Goal: Task Accomplishment & Management: Complete application form

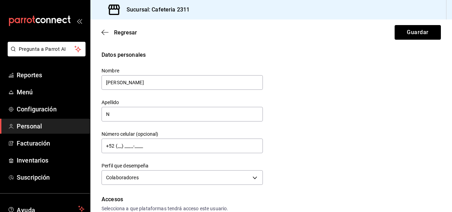
scroll to position [148, 0]
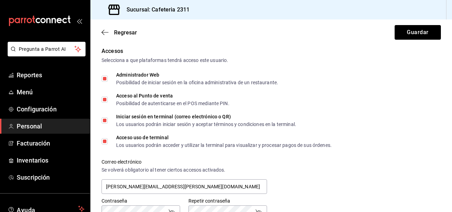
click at [105, 76] on input "Administrador Web Posibilidad de iniciar sesión en la oficina administrativa de…" at bounding box center [104, 78] width 6 height 6
checkbox input "false"
click at [106, 101] on input "Acceso al Punto de venta Posibilidad de autenticarse en el POS mediante PIN." at bounding box center [104, 99] width 6 height 6
checkbox input "false"
click at [106, 117] on input "Iniciar sesión en terminal (correo electrónico o QR) Los usuarios podrán inicia…" at bounding box center [104, 120] width 6 height 6
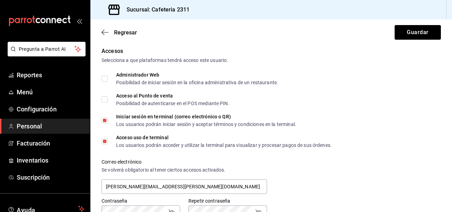
checkbox input "false"
click at [106, 141] on input "Acceso uso de terminal Los usuarios podrán acceder y utilizar la terminal para …" at bounding box center [104, 141] width 6 height 6
checkbox input "false"
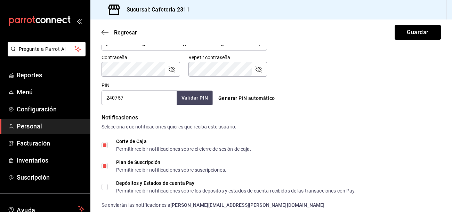
scroll to position [291, 0]
click at [106, 141] on input "Corte de Caja Permitir recibir notificaciones sobre el cierre de sesión de caja." at bounding box center [104, 144] width 6 height 6
checkbox input "false"
click at [101, 166] on input "Plan de Suscripción Permitir recibir notificaciones sobre suscripciones." at bounding box center [104, 165] width 6 height 6
checkbox input "false"
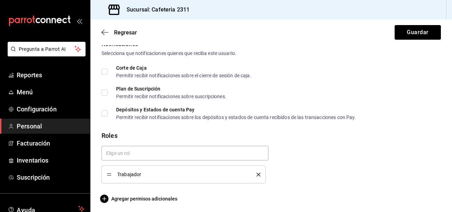
scroll to position [366, 0]
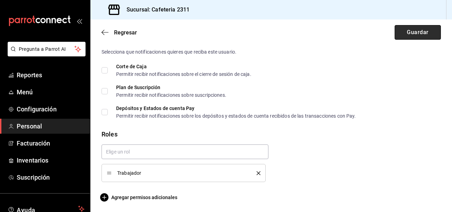
click at [400, 39] on button "Guardar" at bounding box center [417, 32] width 46 height 15
click at [107, 69] on input "Corte de Caja Permitir recibir notificaciones sobre el cierre de sesión de caja." at bounding box center [104, 70] width 6 height 6
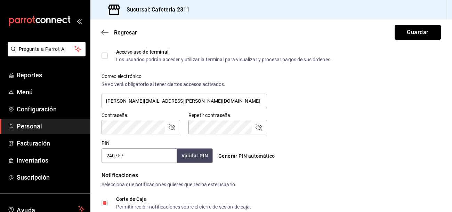
scroll to position [231, 0]
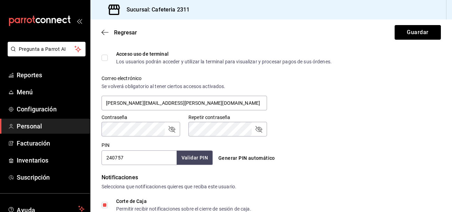
click at [106, 204] on input "Corte de Caja Permitir recibir notificaciones sobre el cierre de sesión de caja." at bounding box center [104, 204] width 6 height 6
checkbox input "false"
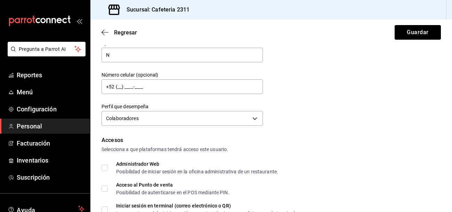
scroll to position [65, 0]
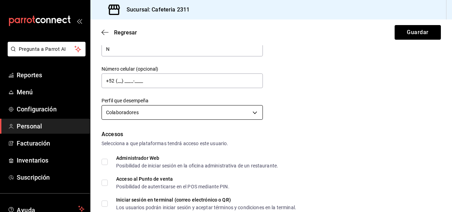
click at [251, 111] on body "Pregunta a Parrot AI Reportes Menú Configuración Personal Facturación Inventari…" at bounding box center [226, 106] width 452 height 212
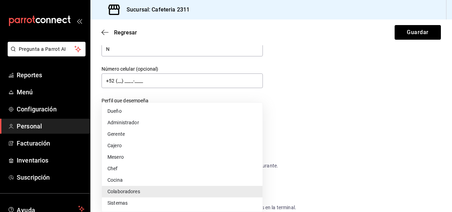
click at [240, 148] on li "Cajero" at bounding box center [182, 145] width 160 height 11
type input "CASHIER"
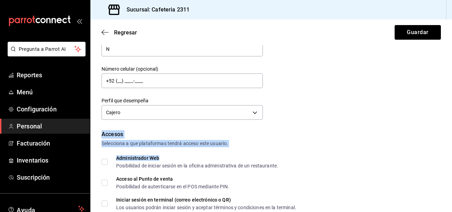
drag, startPoint x: 240, startPoint y: 148, endPoint x: 342, endPoint y: 105, distance: 111.0
click at [342, 105] on div "Datos personales Nombre [PERSON_NAME] N Número celular (opcional) +52 (__) ____…" at bounding box center [270, 54] width 339 height 136
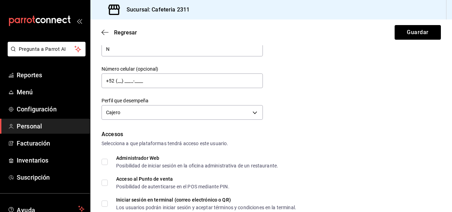
click at [107, 181] on input "Acceso al Punto de venta Posibilidad de autenticarse en el POS mediante PIN." at bounding box center [104, 182] width 6 height 6
checkbox input "true"
click at [400, 43] on div "Regresar Guardar" at bounding box center [270, 32] width 361 height 26
click at [404, 34] on button "Guardar" at bounding box center [417, 32] width 46 height 15
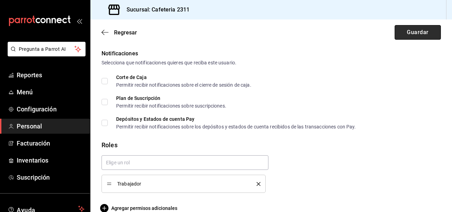
scroll to position [366, 0]
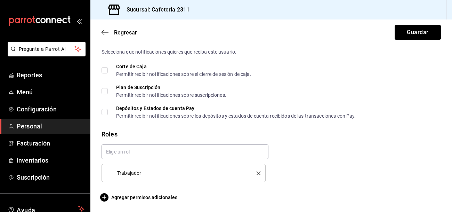
click at [260, 173] on icon "delete" at bounding box center [258, 173] width 4 height 4
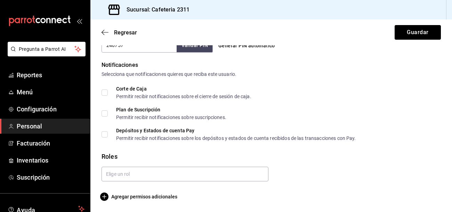
scroll to position [343, 0]
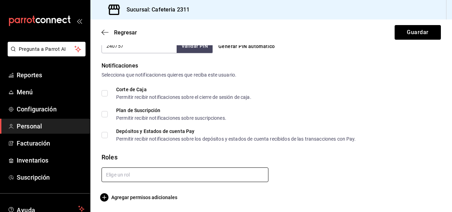
click at [260, 173] on input "text" at bounding box center [184, 174] width 167 height 15
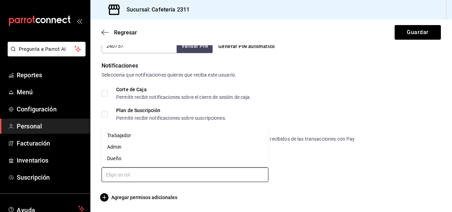
click at [213, 137] on li "Trabajador" at bounding box center [184, 135] width 167 height 11
checkbox input "true"
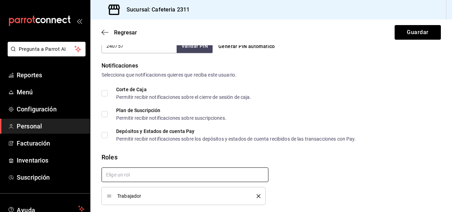
scroll to position [366, 0]
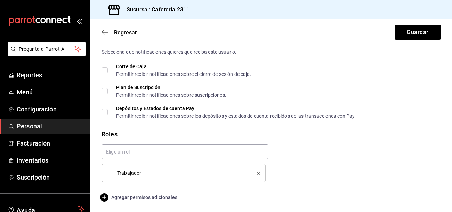
click at [153, 200] on span "Agregar permisos adicionales" at bounding box center [139, 197] width 76 height 8
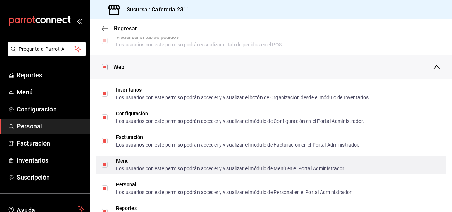
scroll to position [275, 0]
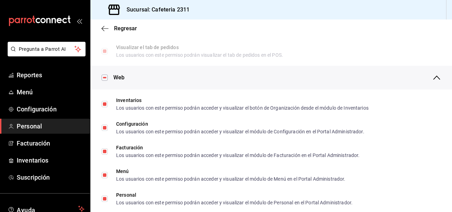
click at [106, 76] on input "checkbox" at bounding box center [104, 77] width 6 height 6
checkbox input "false"
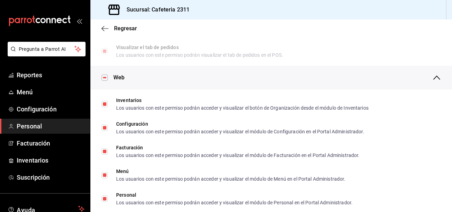
checkbox input "false"
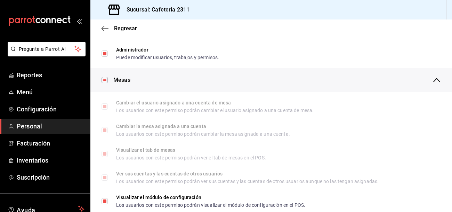
scroll to position [80, 0]
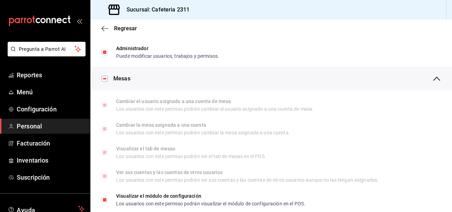
click at [106, 76] on input "checkbox" at bounding box center [104, 78] width 6 height 6
checkbox input "false"
click at [106, 76] on input "checkbox" at bounding box center [104, 78] width 6 height 6
checkbox input "true"
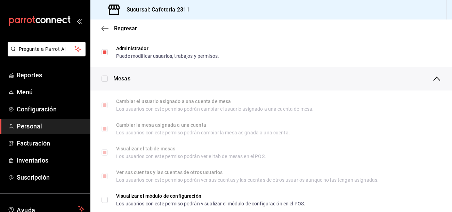
checkbox input "true"
click at [106, 76] on input "checkbox" at bounding box center [104, 78] width 6 height 6
checkbox input "false"
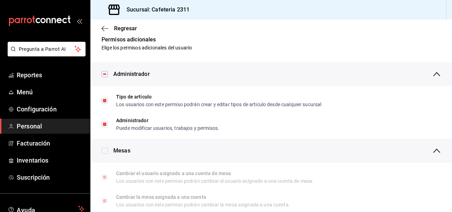
scroll to position [0, 0]
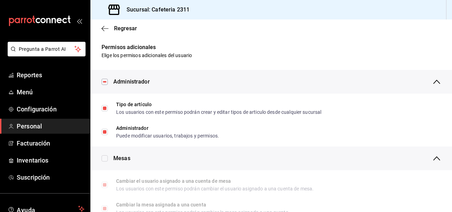
click at [106, 76] on div "Administrador" at bounding box center [270, 82] width 361 height 24
click at [103, 82] on input "checkbox" at bounding box center [104, 81] width 6 height 6
checkbox input "false"
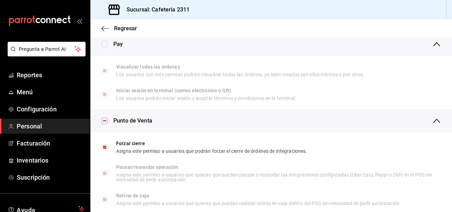
scroll to position [503, 0]
click at [107, 119] on input "checkbox" at bounding box center [104, 120] width 6 height 6
checkbox input "false"
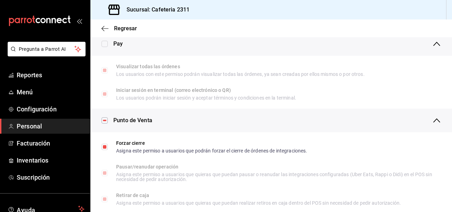
checkbox input "false"
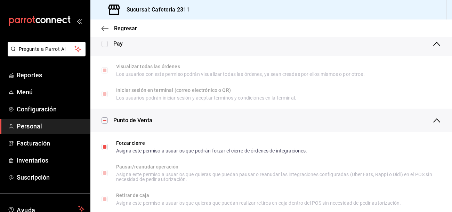
checkbox input "false"
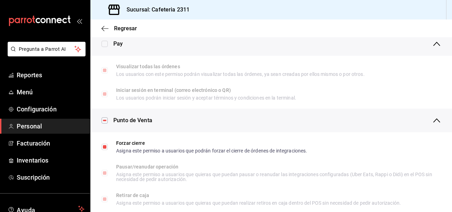
checkbox input "false"
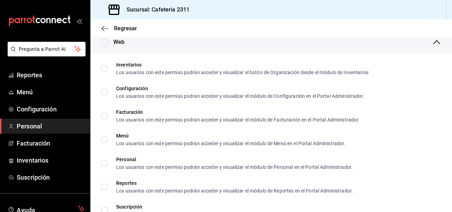
scroll to position [0, 0]
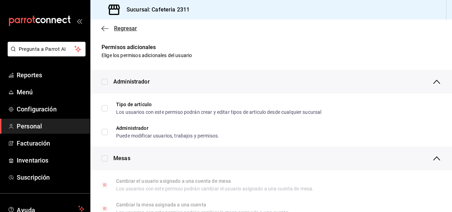
click at [119, 28] on span "Regresar" at bounding box center [125, 28] width 23 height 7
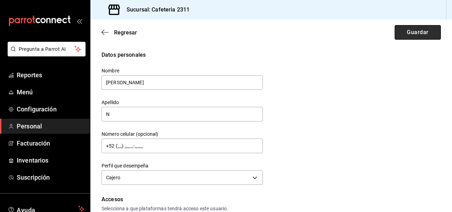
click at [421, 34] on button "Guardar" at bounding box center [417, 32] width 46 height 15
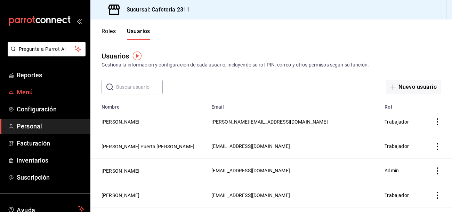
click at [28, 88] on span "Menú" at bounding box center [51, 91] width 68 height 9
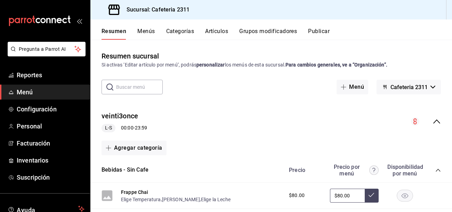
click at [435, 168] on icon "collapse-category-row" at bounding box center [438, 170] width 6 height 6
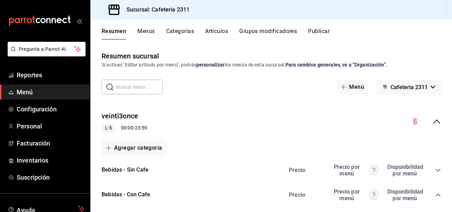
click at [433, 131] on div "veinti3once L-S 00:00 - 23:59" at bounding box center [270, 121] width 361 height 32
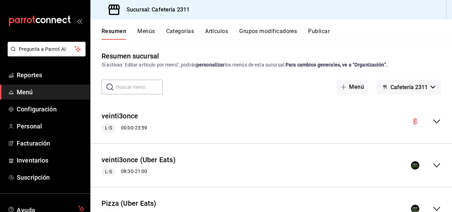
click at [435, 118] on icon "collapse-menu-row" at bounding box center [436, 121] width 8 height 8
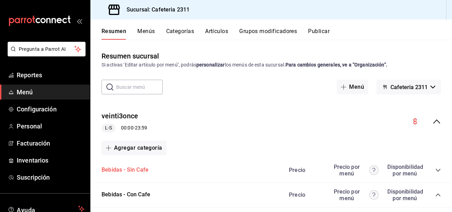
click at [108, 166] on button "Bebidas - Sin Cafe" at bounding box center [124, 170] width 47 height 8
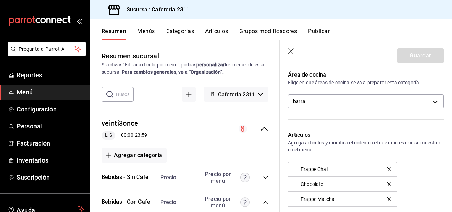
scroll to position [135, 0]
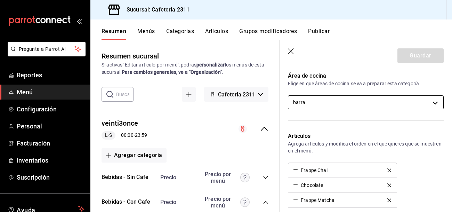
click at [353, 100] on body "Pregunta a Parrot AI Reportes Menú Configuración Personal Facturación Inventari…" at bounding box center [226, 106] width 452 height 212
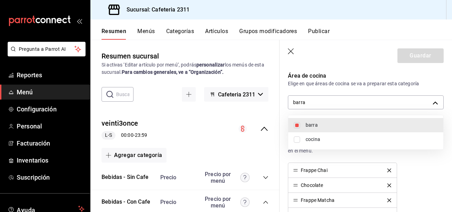
click at [298, 139] on input "checkbox" at bounding box center [296, 139] width 6 height 6
checkbox input "true"
type input "0eda6c41-e762-44a1-b63b-49598a9f8d61,ac043bc9-970d-4999-bbae-96d181bffabf"
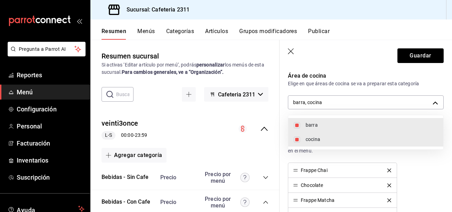
click at [430, 51] on div at bounding box center [226, 106] width 452 height 212
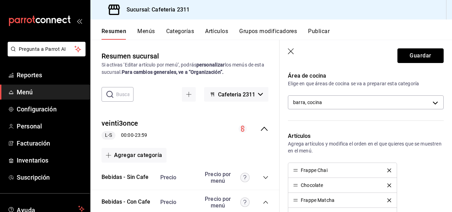
click at [430, 51] on button "Guardar" at bounding box center [420, 55] width 46 height 15
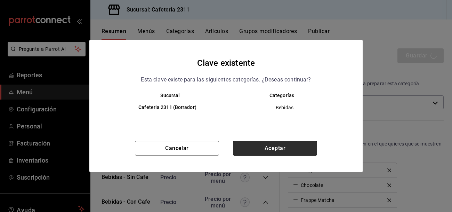
click at [292, 144] on button "Aceptar" at bounding box center [275, 148] width 84 height 15
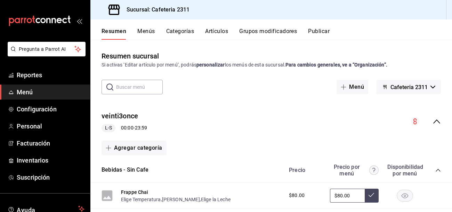
click at [435, 168] on icon "collapse-category-row" at bounding box center [438, 170] width 6 height 6
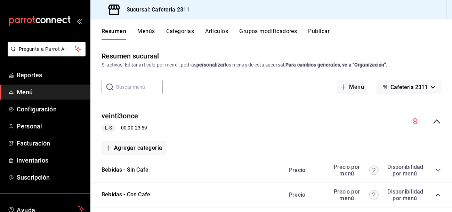
click at [437, 194] on icon "collapse-category-row" at bounding box center [437, 194] width 5 height 3
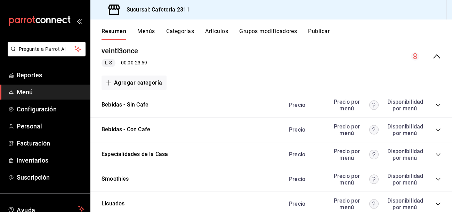
scroll to position [67, 0]
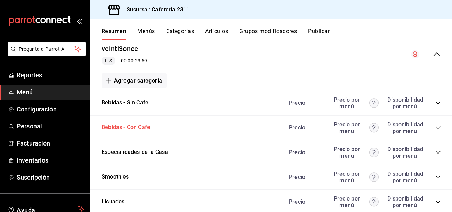
click at [115, 129] on button "Bebidas - Con Cafe" at bounding box center [125, 127] width 49 height 8
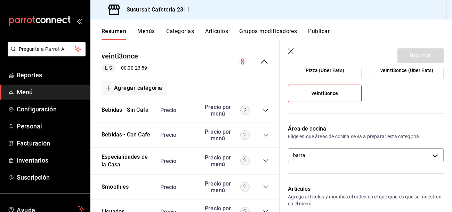
scroll to position [84, 0]
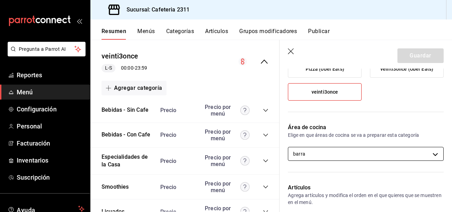
click at [336, 152] on body "Pregunta a Parrot AI Reportes Menú Configuración Personal Facturación Inventari…" at bounding box center [226, 106] width 452 height 212
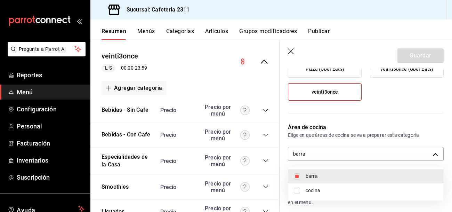
click at [298, 190] on input "checkbox" at bounding box center [296, 190] width 6 height 6
checkbox input "true"
type input "0eda6c41-e762-44a1-b63b-49598a9f8d61,ac043bc9-970d-4999-bbae-96d181bffabf"
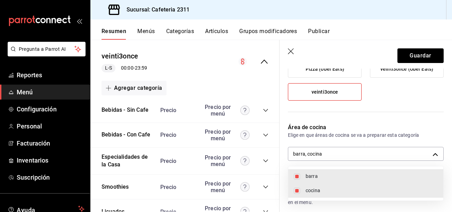
click at [429, 52] on div at bounding box center [226, 106] width 452 height 212
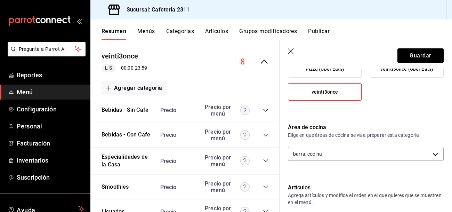
click at [429, 52] on button "Guardar" at bounding box center [420, 55] width 46 height 15
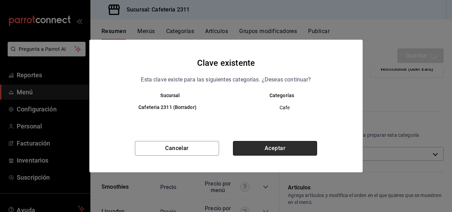
click at [295, 146] on button "Aceptar" at bounding box center [275, 148] width 84 height 15
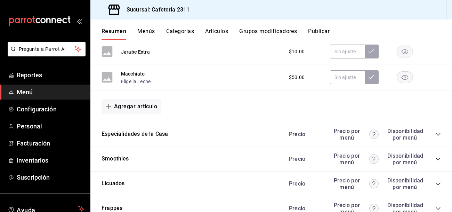
scroll to position [746, 0]
click at [160, 138] on button "Especialidades de la Casa" at bounding box center [134, 134] width 66 height 8
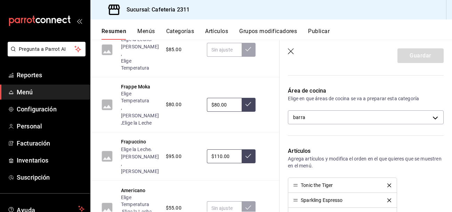
scroll to position [121, 0]
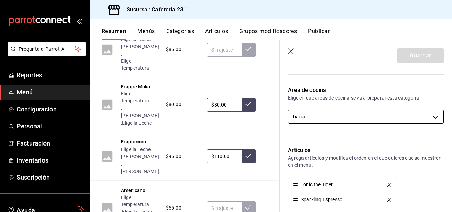
click at [378, 112] on body "Pregunta a Parrot AI Reportes Menú Configuración Personal Facturación Inventari…" at bounding box center [226, 106] width 452 height 212
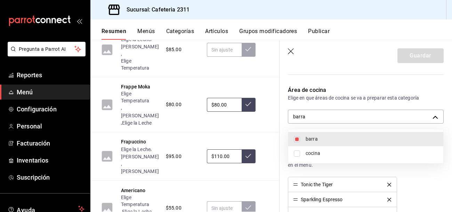
click at [347, 156] on span "cocina" at bounding box center [371, 152] width 132 height 7
type input "0eda6c41-e762-44a1-b63b-49598a9f8d61,ac043bc9-970d-4999-bbae-96d181bffabf"
checkbox input "true"
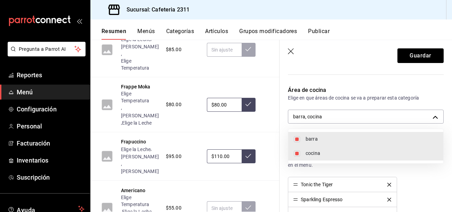
click at [432, 59] on div at bounding box center [226, 106] width 452 height 212
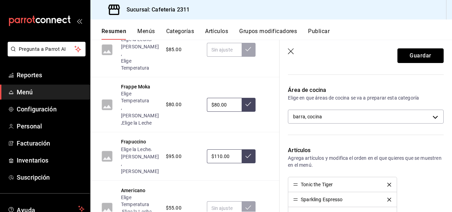
click at [432, 59] on button "Guardar" at bounding box center [420, 55] width 46 height 15
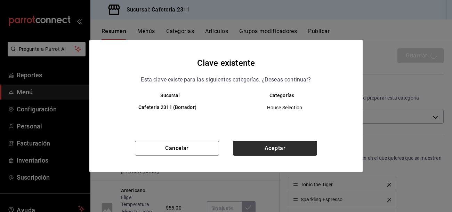
click at [294, 141] on button "Aceptar" at bounding box center [275, 148] width 84 height 15
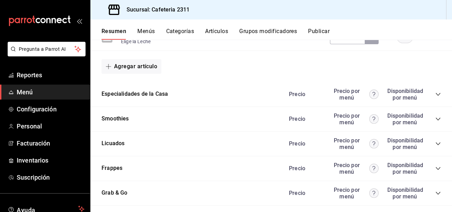
scroll to position [797, 0]
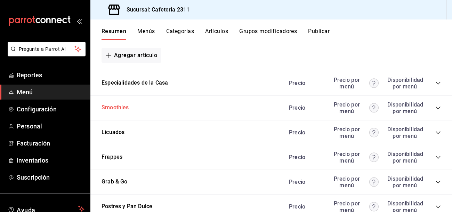
click at [107, 105] on button "Smoothies" at bounding box center [114, 107] width 27 height 8
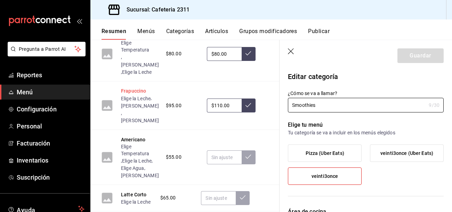
click at [133, 87] on button "Frapuccino" at bounding box center [133, 90] width 25 height 7
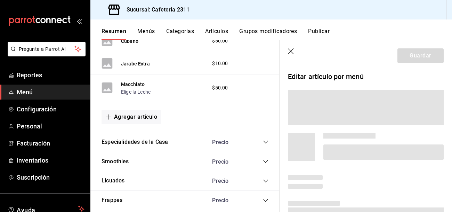
scroll to position [574, 0]
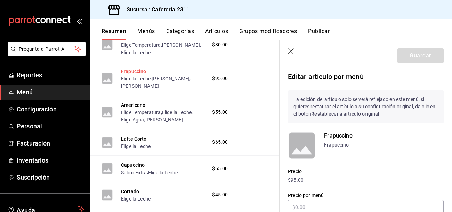
type input "$110.00"
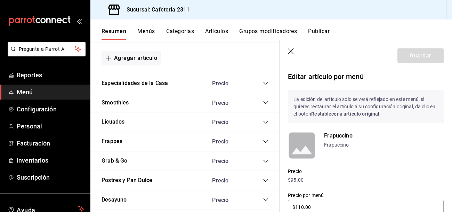
scroll to position [857, 0]
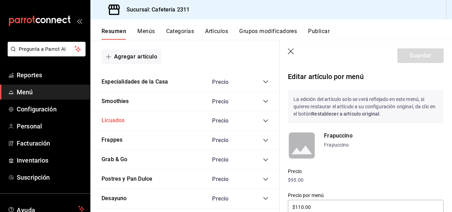
click at [118, 121] on button "Licuados" at bounding box center [112, 120] width 23 height 8
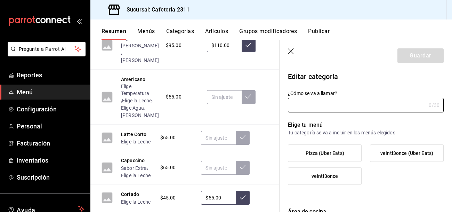
scroll to position [1152, 0]
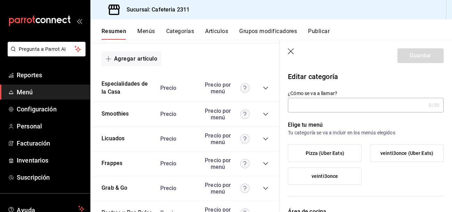
type input "Licuados"
type input "1706572781982"
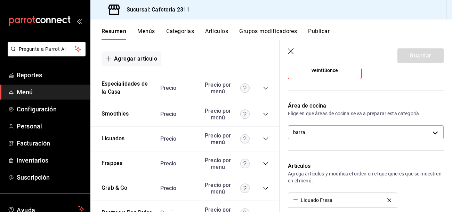
scroll to position [106, 0]
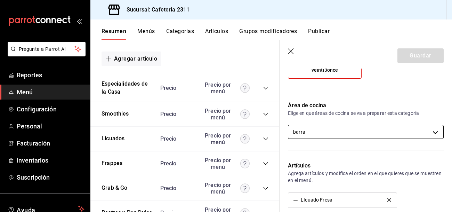
click at [340, 127] on body "Pregunta a Parrot AI Reportes Menú Configuración Personal Facturación Inventari…" at bounding box center [226, 106] width 452 height 212
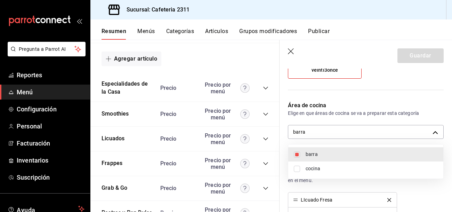
click at [319, 170] on span "cocina" at bounding box center [371, 168] width 132 height 7
type input "0eda6c41-e762-44a1-b63b-49598a9f8d61,ac043bc9-970d-4999-bbae-96d181bffabf"
checkbox input "true"
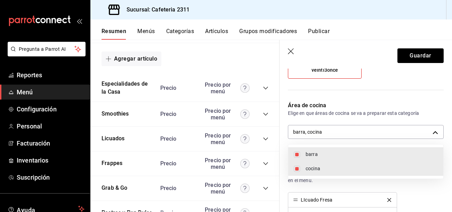
click at [429, 59] on div at bounding box center [226, 106] width 452 height 212
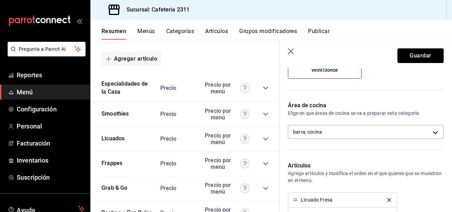
click at [429, 59] on button "Guardar" at bounding box center [420, 55] width 46 height 15
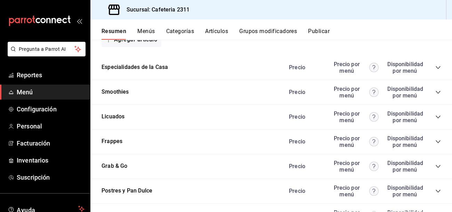
scroll to position [813, 0]
click at [109, 142] on button "Frappes" at bounding box center [111, 141] width 21 height 8
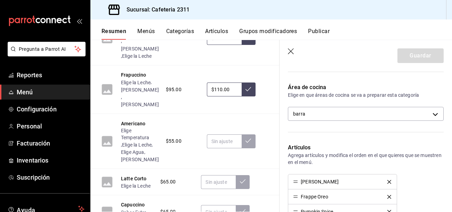
scroll to position [122, 0]
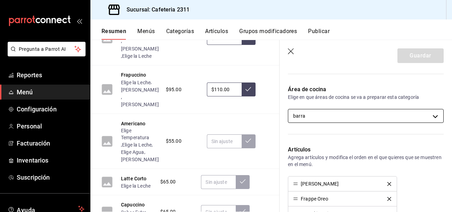
click at [340, 109] on body "Pregunta a Parrot AI Reportes Menú Configuración Personal Facturación Inventari…" at bounding box center [226, 106] width 452 height 212
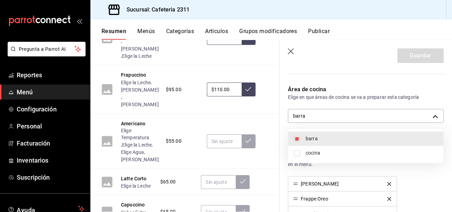
click at [316, 150] on span "cocina" at bounding box center [371, 152] width 132 height 7
type input "0eda6c41-e762-44a1-b63b-49598a9f8d61,ac043bc9-970d-4999-bbae-96d181bffabf"
checkbox input "true"
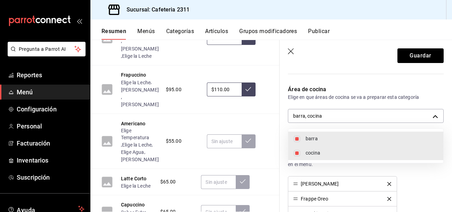
click at [420, 58] on div at bounding box center [226, 106] width 452 height 212
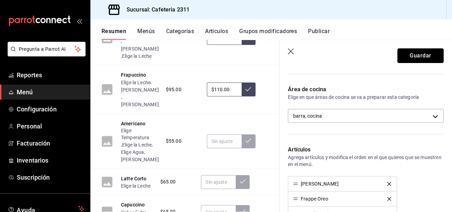
click at [420, 58] on button "Guardar" at bounding box center [420, 55] width 46 height 15
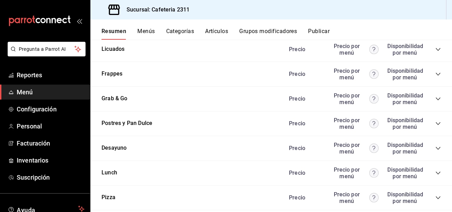
scroll to position [881, 0]
click at [106, 101] on button "Grab & Go" at bounding box center [114, 98] width 26 height 8
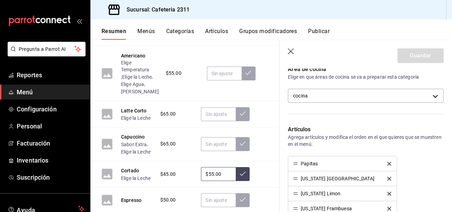
scroll to position [141, 0]
click at [320, 90] on body "Pregunta a Parrot AI Reportes Menú Configuración Personal Facturación Inventari…" at bounding box center [226, 106] width 452 height 212
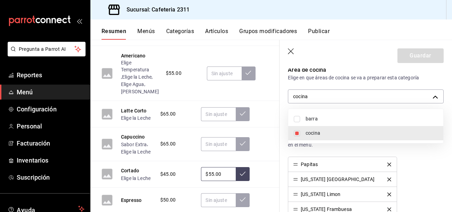
click at [297, 121] on input "checkbox" at bounding box center [296, 119] width 6 height 6
checkbox input "true"
type input "ac043bc9-970d-4999-bbae-96d181bffabf,0eda6c41-e762-44a1-b63b-49598a9f8d61"
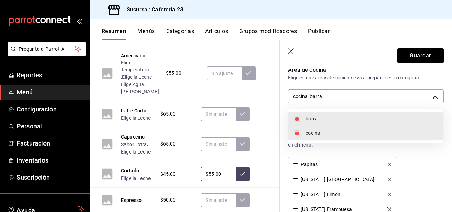
click at [422, 54] on div at bounding box center [226, 106] width 452 height 212
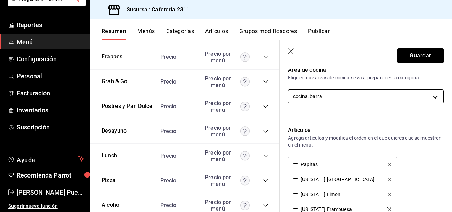
scroll to position [1263, 0]
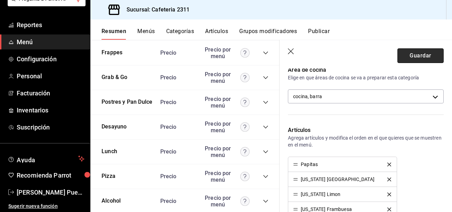
click at [423, 57] on button "Guardar" at bounding box center [420, 55] width 46 height 15
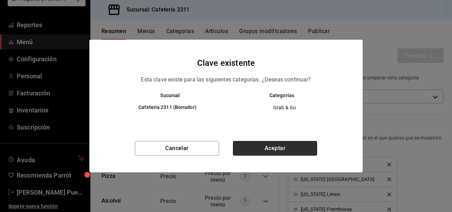
click at [280, 148] on button "Aceptar" at bounding box center [275, 148] width 84 height 15
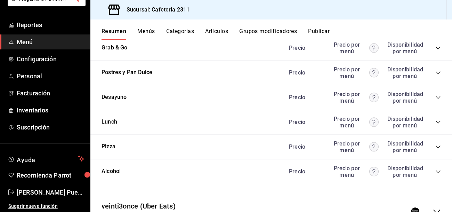
scroll to position [930, 0]
click at [280, 148] on div "Pizza Precio Precio por menú Disponibilidad por menú" at bounding box center [270, 147] width 361 height 25
click at [121, 99] on button "Desayuno" at bounding box center [113, 97] width 25 height 8
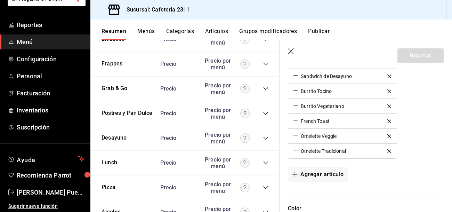
scroll to position [1253, 0]
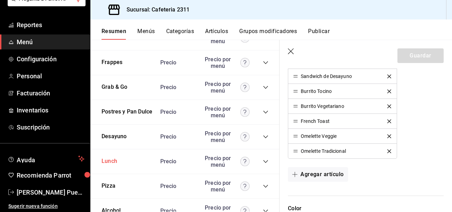
click at [109, 160] on button "Lunch" at bounding box center [109, 161] width 16 height 8
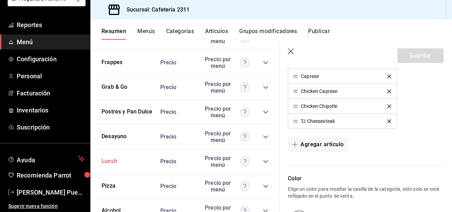
type input "ac043bc9-970d-4999-bbae-96d181bffabf"
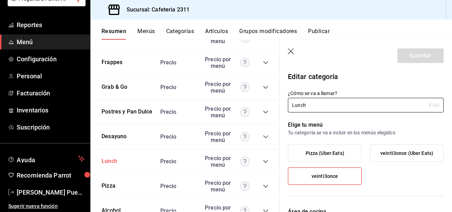
click at [109, 160] on button "Lunch" at bounding box center [109, 161] width 16 height 8
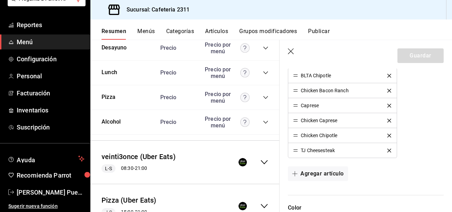
scroll to position [1346, 0]
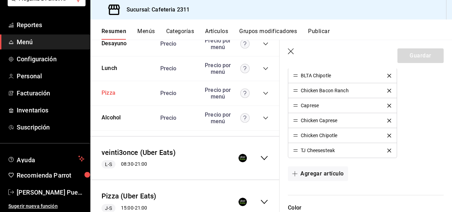
click at [110, 95] on button "Pizza" at bounding box center [108, 93] width 14 height 8
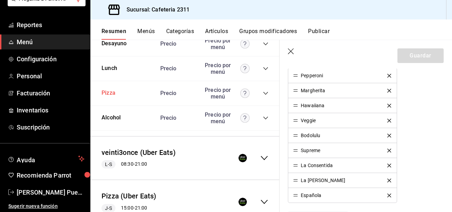
type input "ac043bc9-970d-4999-bbae-96d181bffabf"
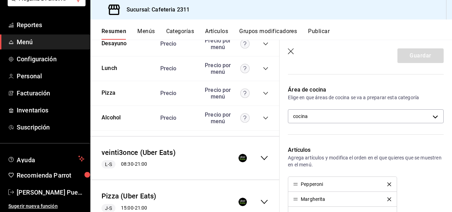
scroll to position [123, 0]
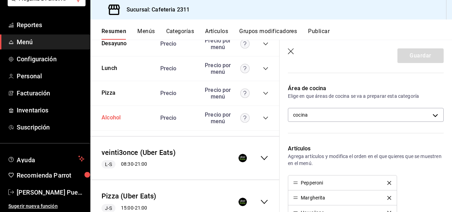
click at [106, 120] on button "Alcohol" at bounding box center [110, 118] width 19 height 8
type input "Alcohol"
type input "1691529672786"
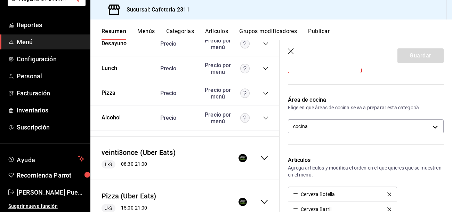
scroll to position [114, 0]
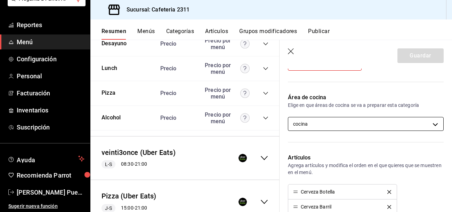
click at [333, 122] on body "Pregunta a Parrot AI Reportes Menú Configuración Personal Facturación Inventari…" at bounding box center [226, 106] width 452 height 212
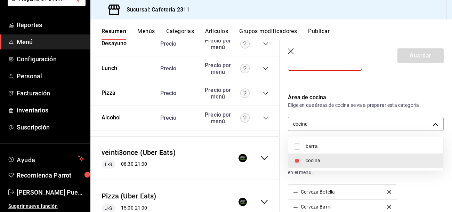
click at [310, 145] on span "barra" at bounding box center [371, 145] width 132 height 7
type input "ac043bc9-970d-4999-bbae-96d181bffabf,0eda6c41-e762-44a1-b63b-49598a9f8d61"
checkbox input "true"
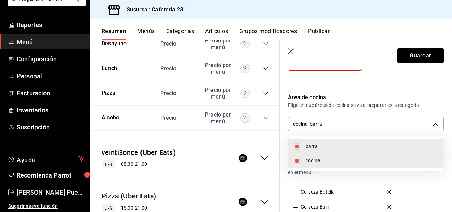
click at [433, 59] on div at bounding box center [226, 106] width 452 height 212
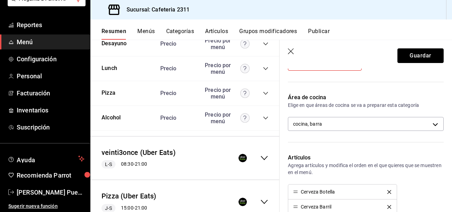
click at [433, 59] on button "Guardar" at bounding box center [420, 55] width 46 height 15
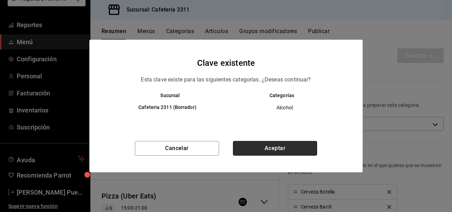
click at [309, 152] on button "Aceptar" at bounding box center [275, 148] width 84 height 15
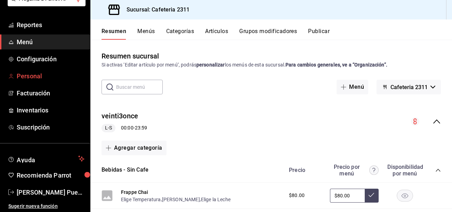
click at [38, 70] on link "Personal" at bounding box center [45, 75] width 90 height 15
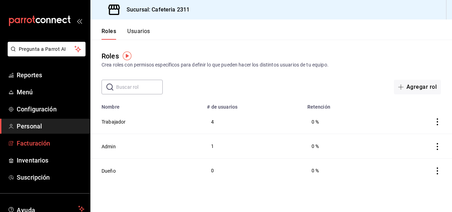
click at [41, 146] on span "Facturación" at bounding box center [51, 142] width 68 height 9
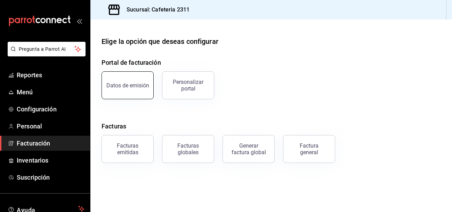
click at [141, 86] on div "Datos de emisión" at bounding box center [127, 85] width 43 height 7
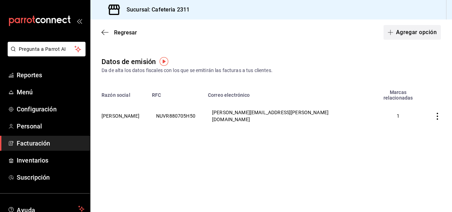
click at [405, 34] on button "Agregar opción" at bounding box center [411, 32] width 57 height 15
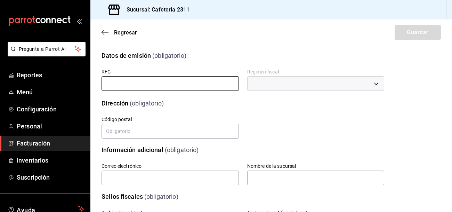
click at [215, 81] on input "text" at bounding box center [169, 83] width 137 height 15
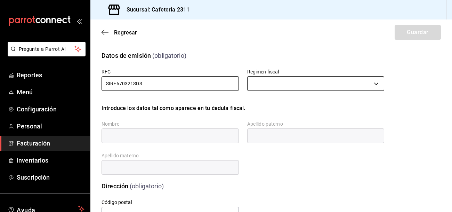
type input "SIRF670321SD3"
click at [345, 80] on body "Pregunta a Parrot AI Reportes Menú Configuración Personal Facturación Inventari…" at bounding box center [226, 106] width 452 height 212
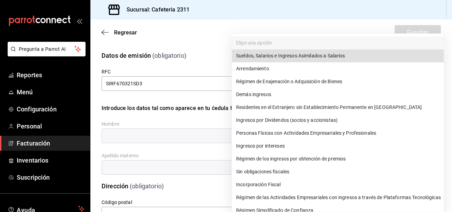
click at [200, 41] on div at bounding box center [226, 106] width 452 height 212
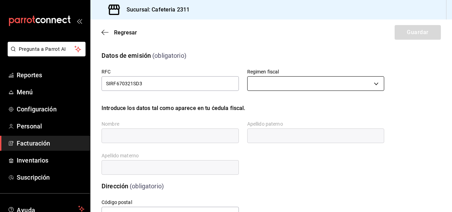
click at [346, 81] on body "Pregunta a Parrot AI Reportes Menú Configuración Personal Facturación Inventari…" at bounding box center [226, 106] width 452 height 212
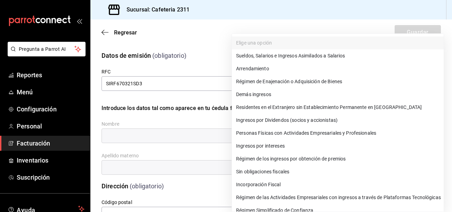
click at [278, 211] on li "Régimen Simplificado de Confianza" at bounding box center [338, 210] width 212 height 13
type input "626"
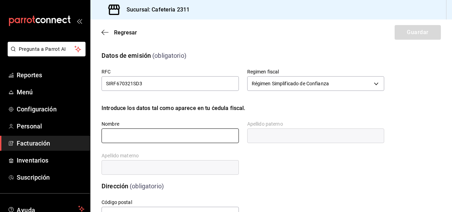
click at [119, 140] on input "text" at bounding box center [169, 135] width 137 height 15
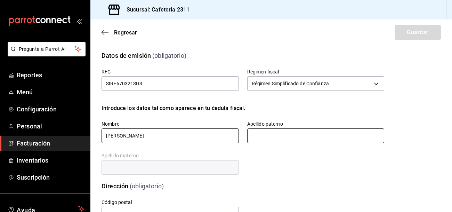
type input "[PERSON_NAME]"
click at [259, 132] on input "text" at bounding box center [315, 135] width 137 height 15
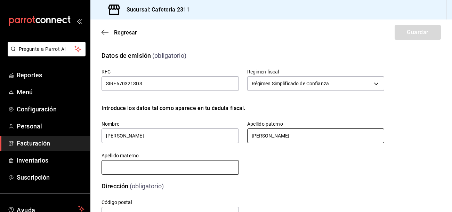
type input "[PERSON_NAME]"
click at [178, 170] on input "text" at bounding box center [169, 167] width 137 height 15
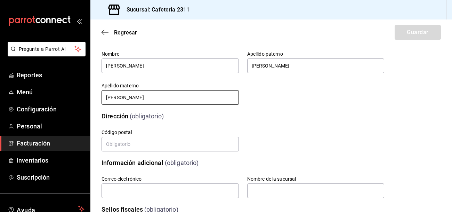
scroll to position [71, 0]
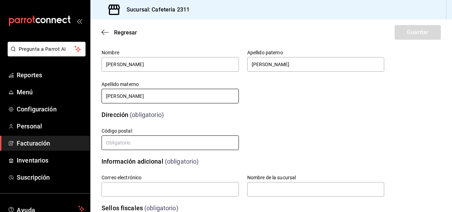
type input "[PERSON_NAME]"
click at [138, 146] on input "text" at bounding box center [169, 142] width 137 height 15
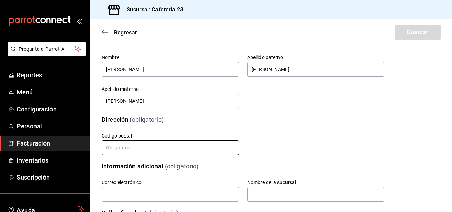
scroll to position [67, 0]
